Goal: Navigation & Orientation: Find specific page/section

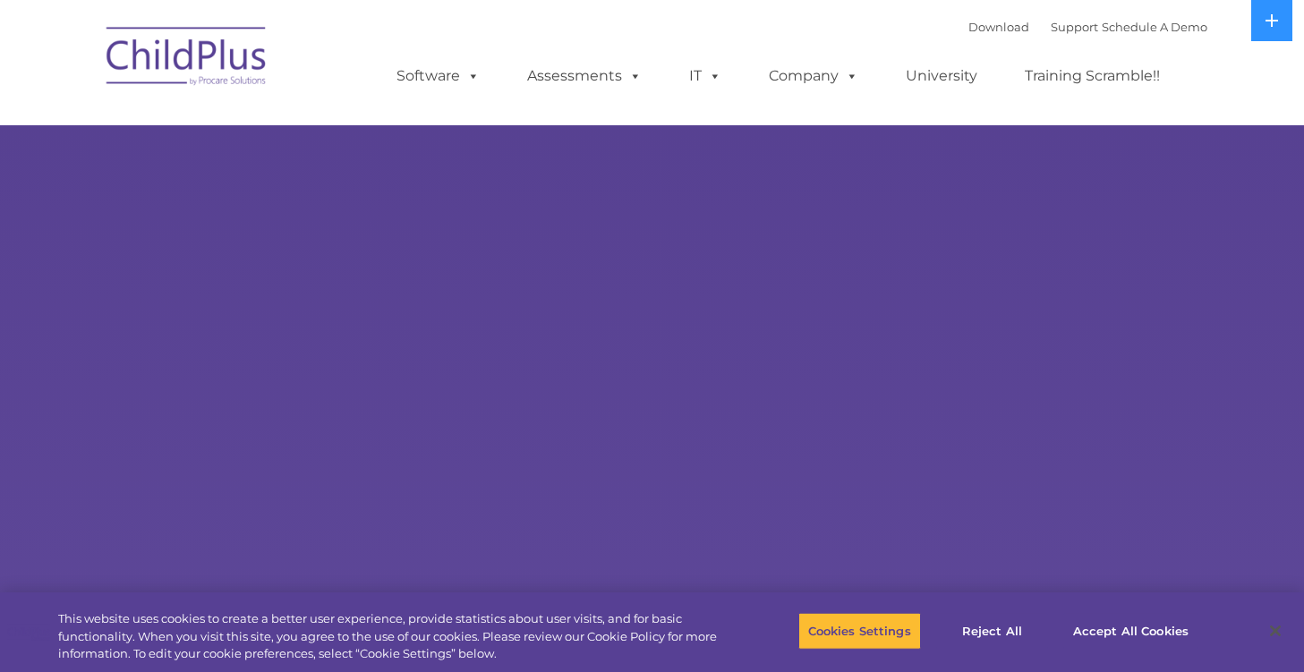
select select "MEDIUM"
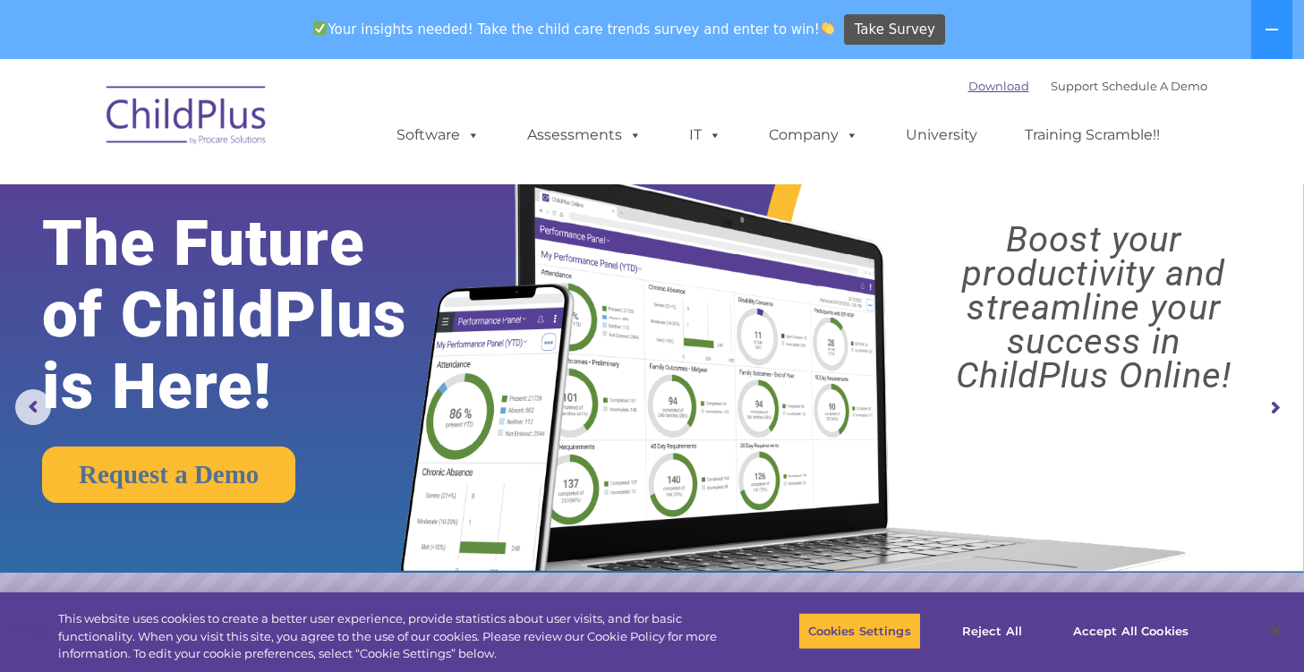
click at [972, 86] on link "Download" at bounding box center [999, 86] width 61 height 14
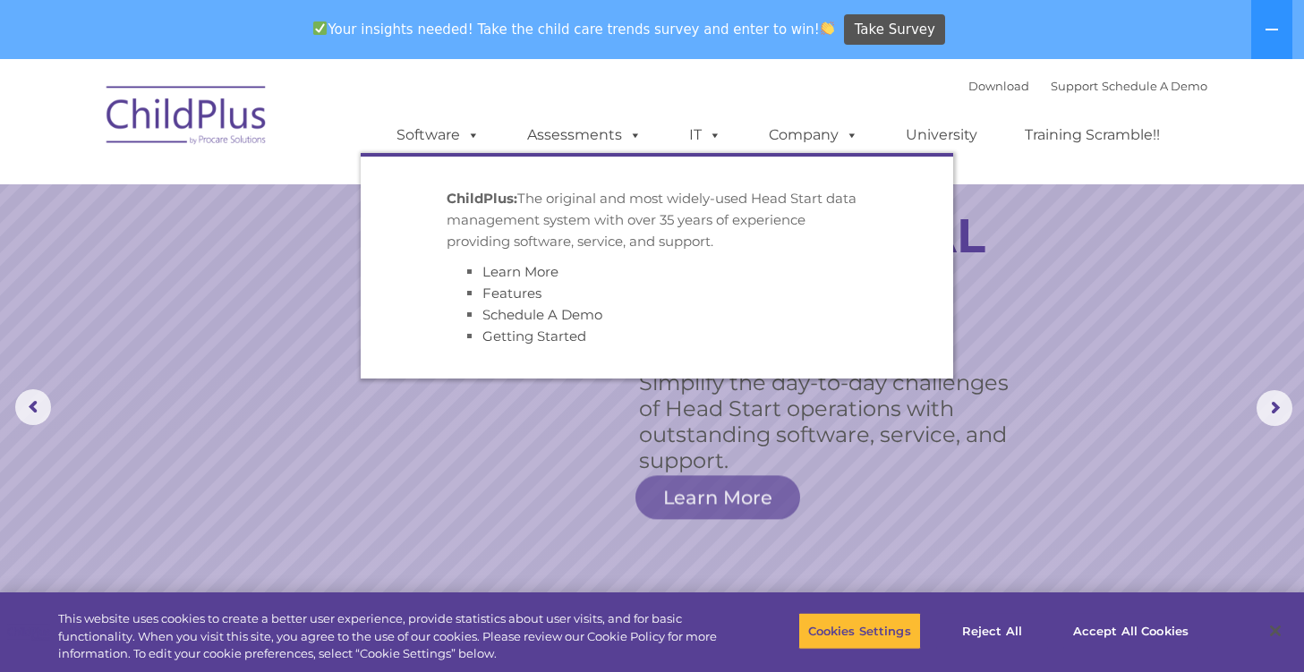
click at [471, 214] on p "ChildPlus: The original and most widely-used Head Start data management system …" at bounding box center [657, 220] width 421 height 64
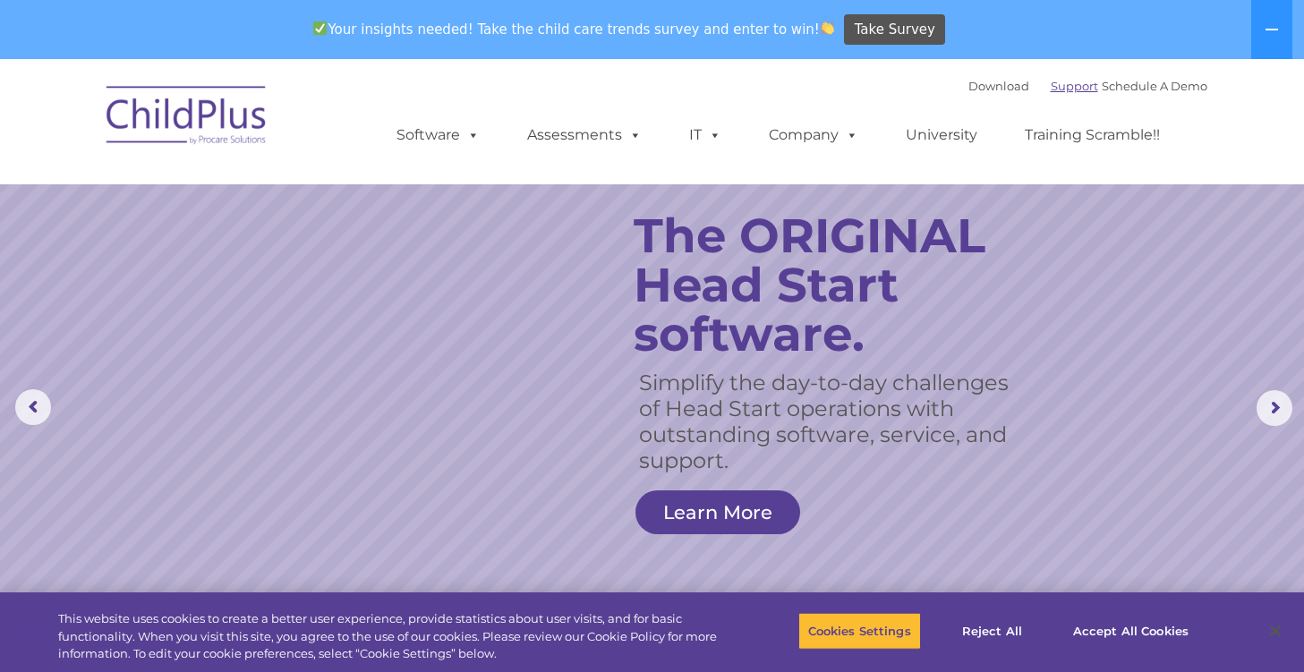
click at [1060, 89] on link "Support" at bounding box center [1074, 86] width 47 height 14
click at [1271, 30] on icon at bounding box center [1272, 29] width 14 height 14
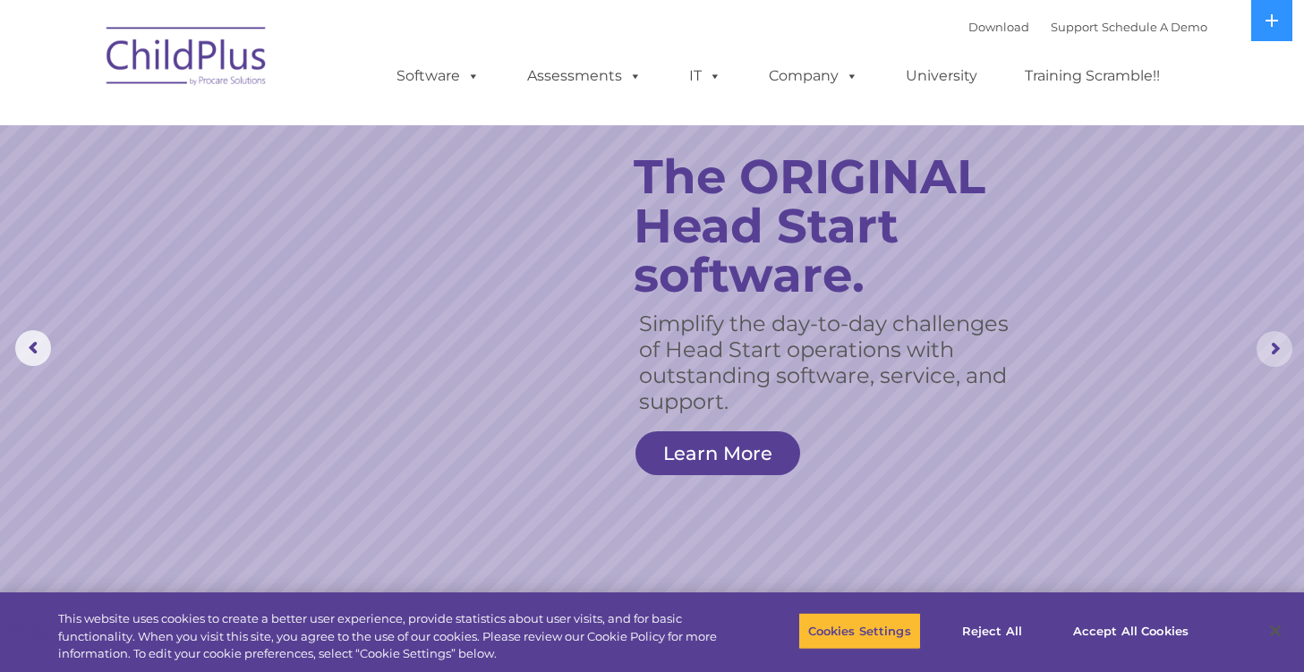
click at [1270, 354] on rs-arrow at bounding box center [1275, 349] width 36 height 36
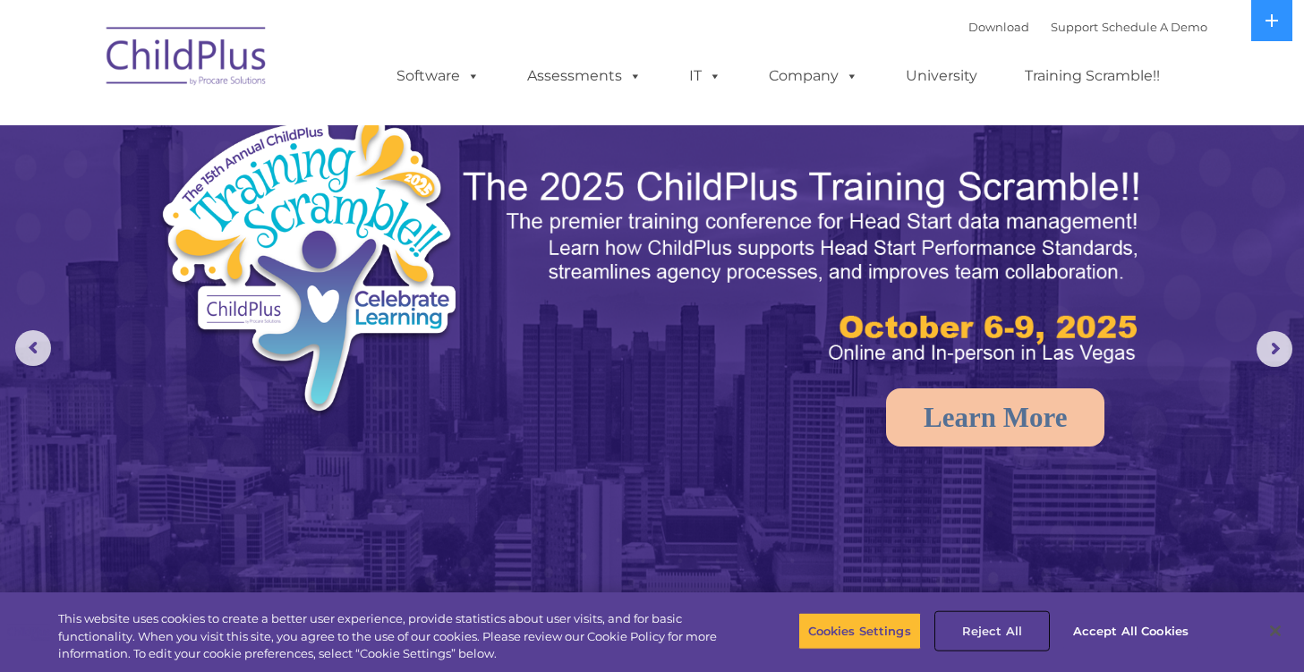
click at [986, 629] on button "Reject All" at bounding box center [992, 631] width 112 height 38
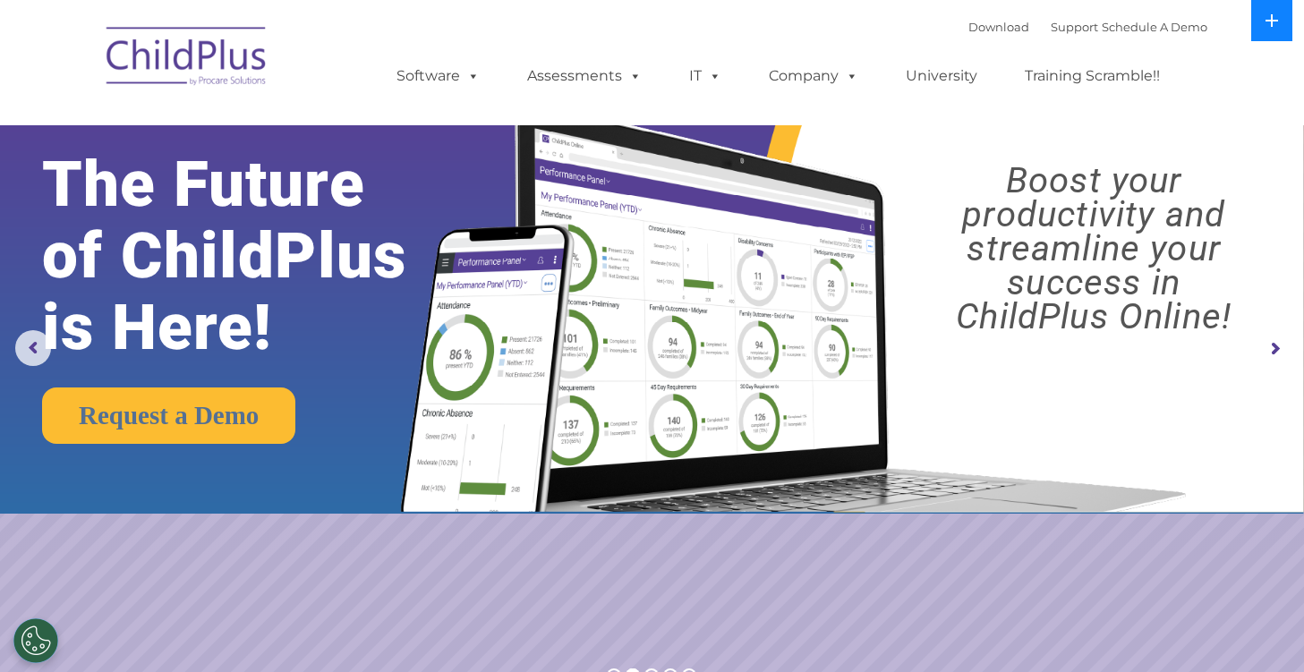
click at [1271, 20] on icon at bounding box center [1272, 20] width 13 height 13
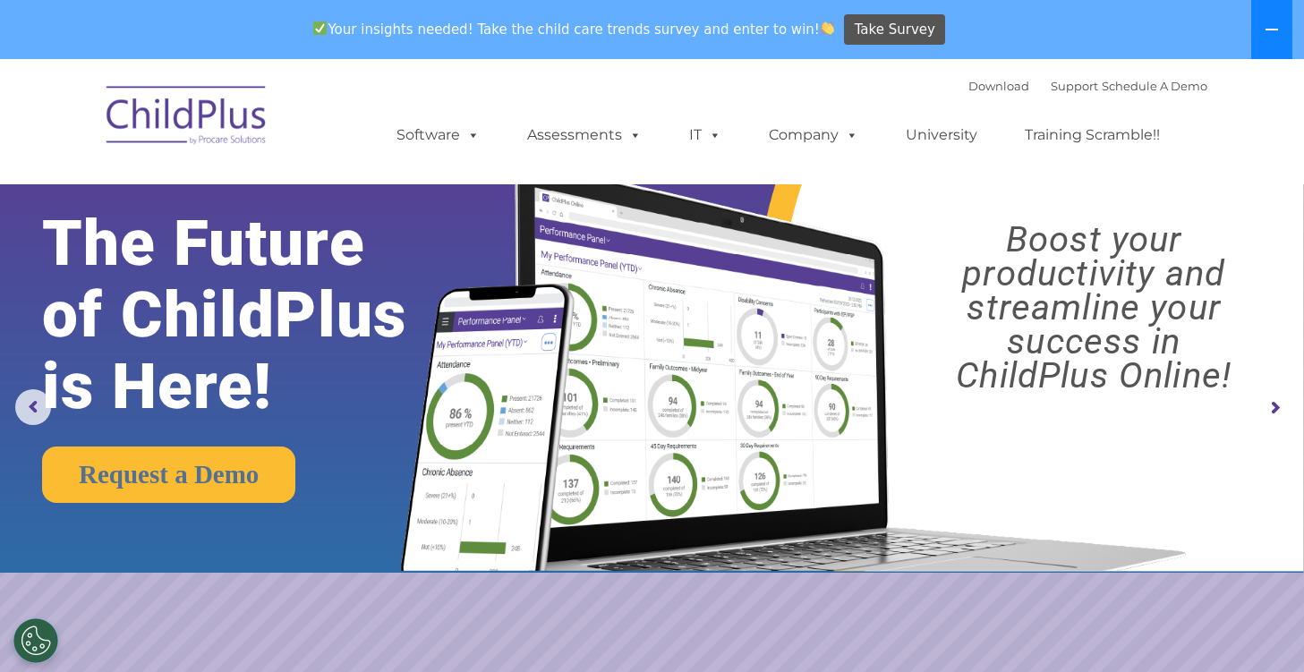
click at [1272, 25] on icon at bounding box center [1272, 29] width 14 height 14
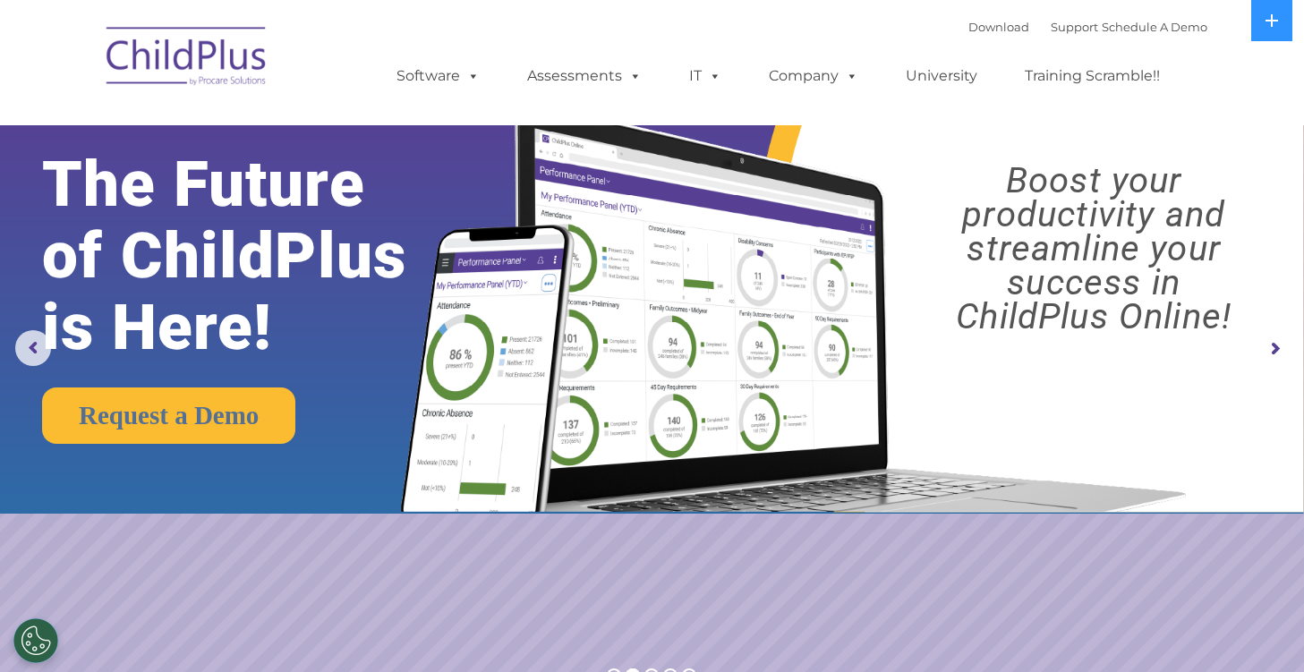
click at [143, 51] on img at bounding box center [187, 59] width 179 height 90
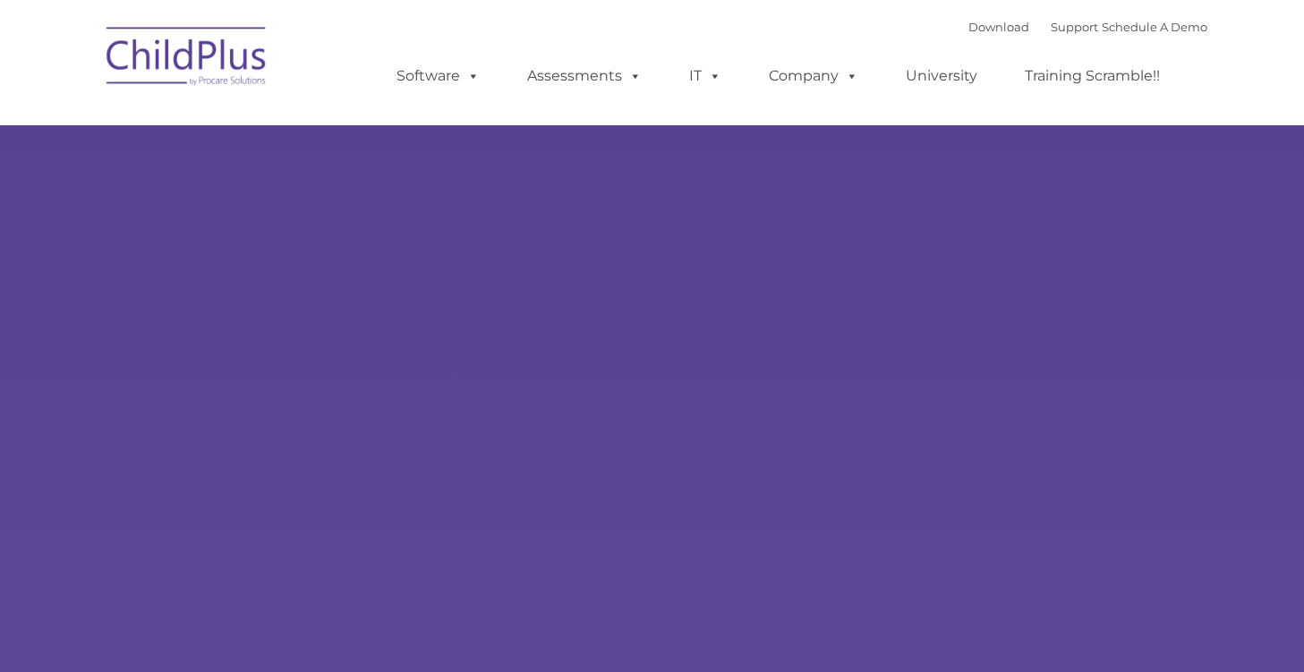
type input ""
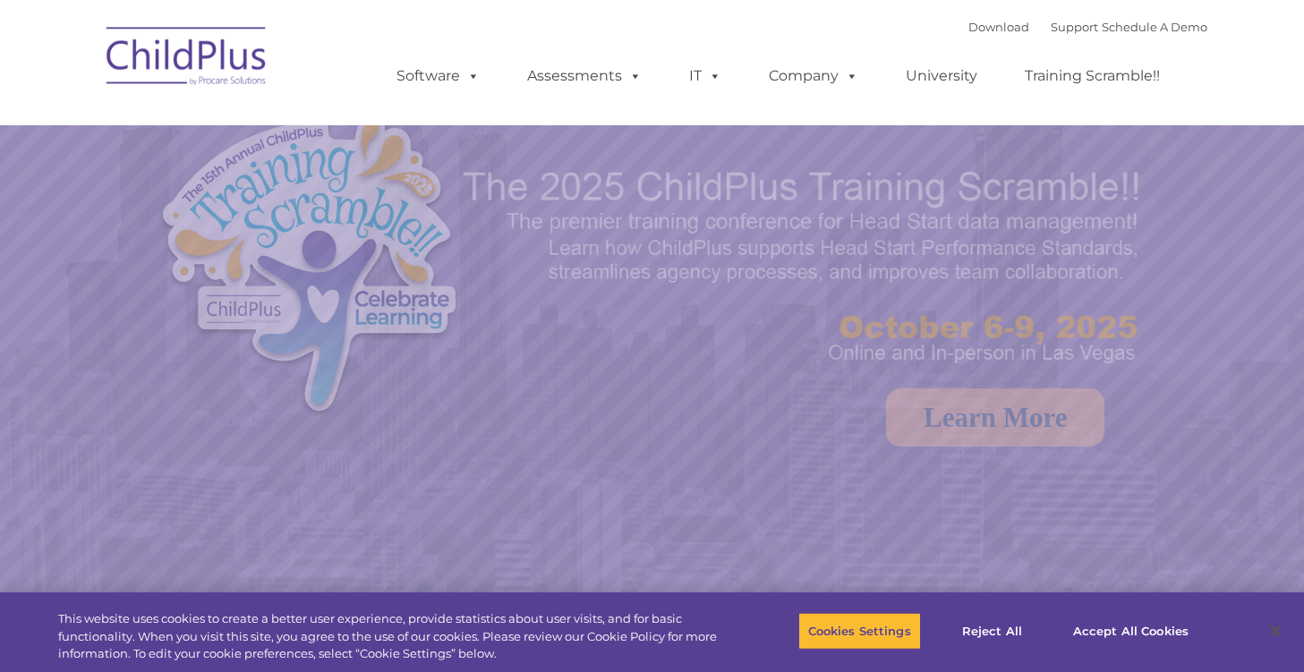
select select "MEDIUM"
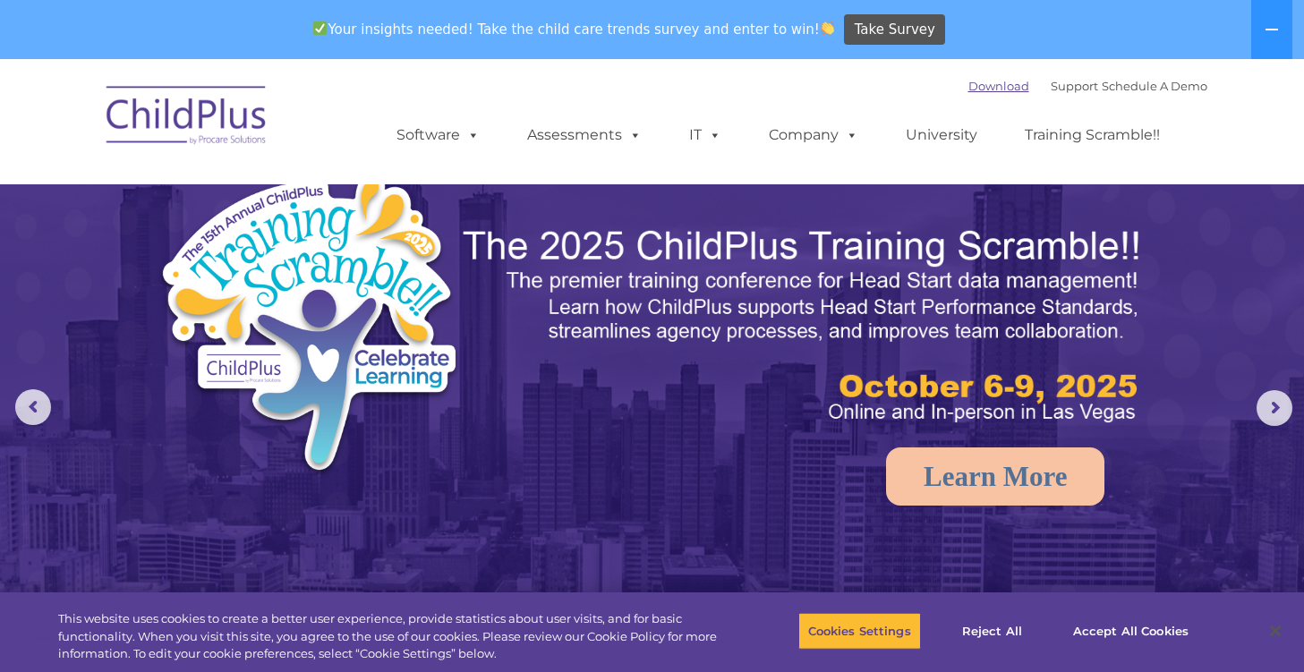
click at [976, 82] on link "Download" at bounding box center [999, 86] width 61 height 14
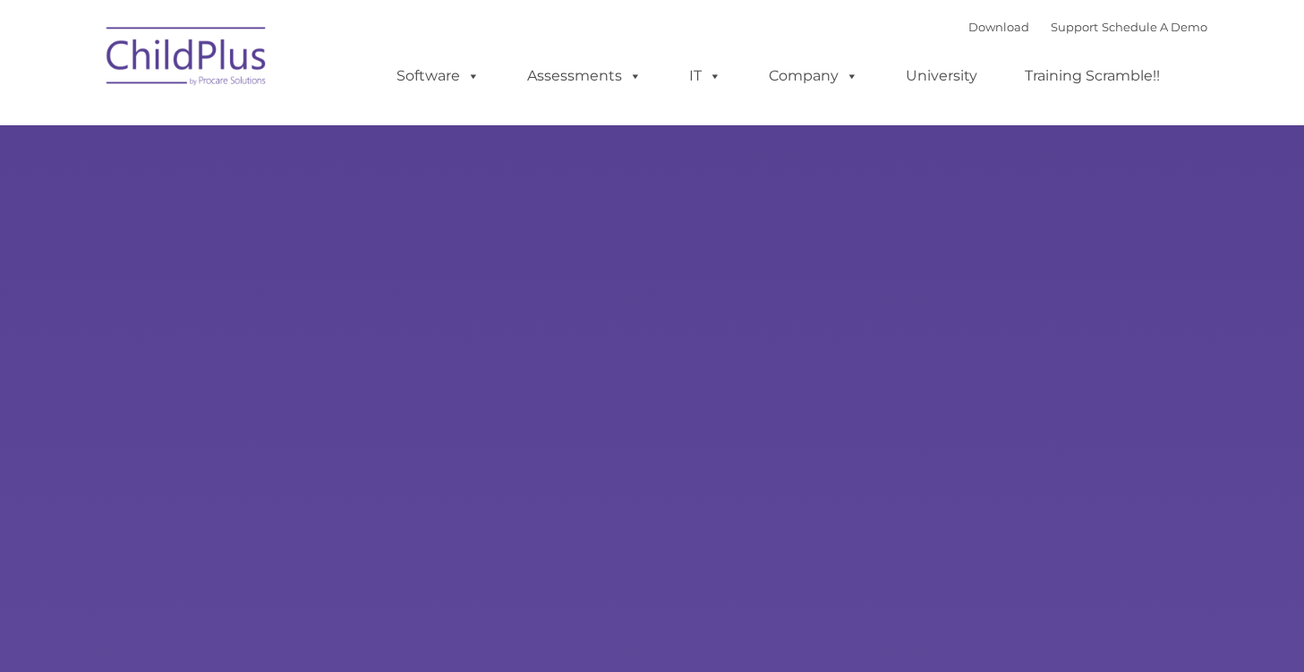
type input ""
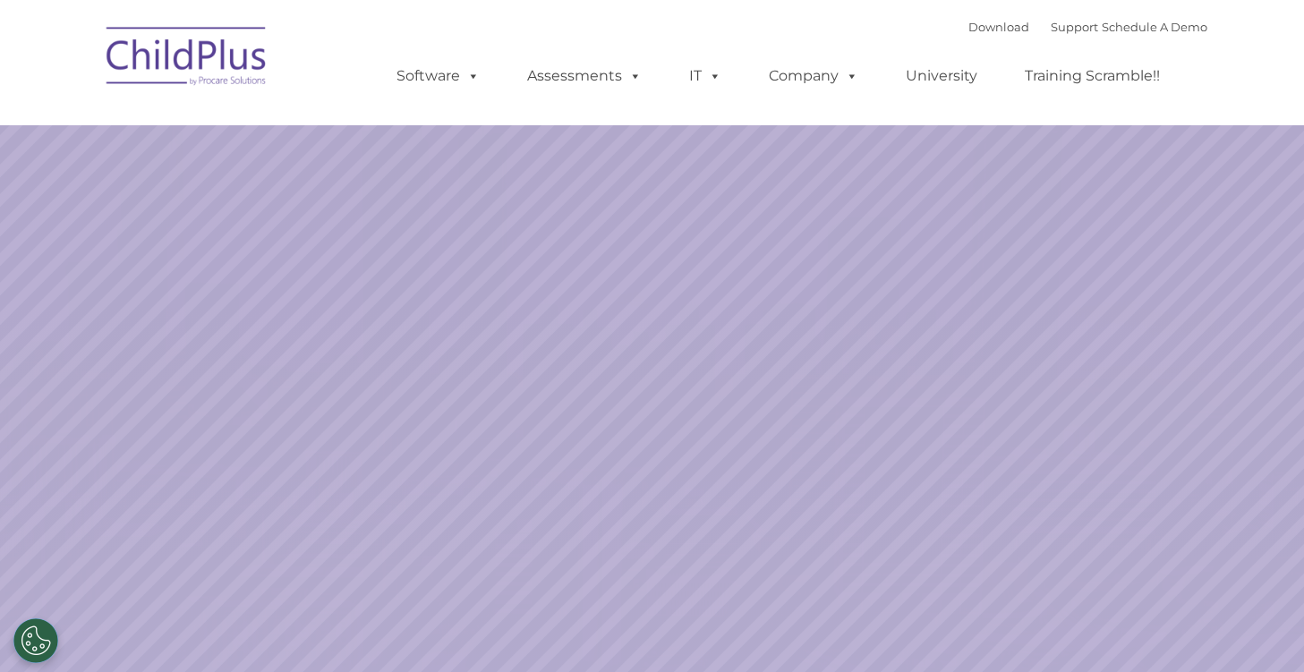
select select "MEDIUM"
